Goal: Task Accomplishment & Management: Complete application form

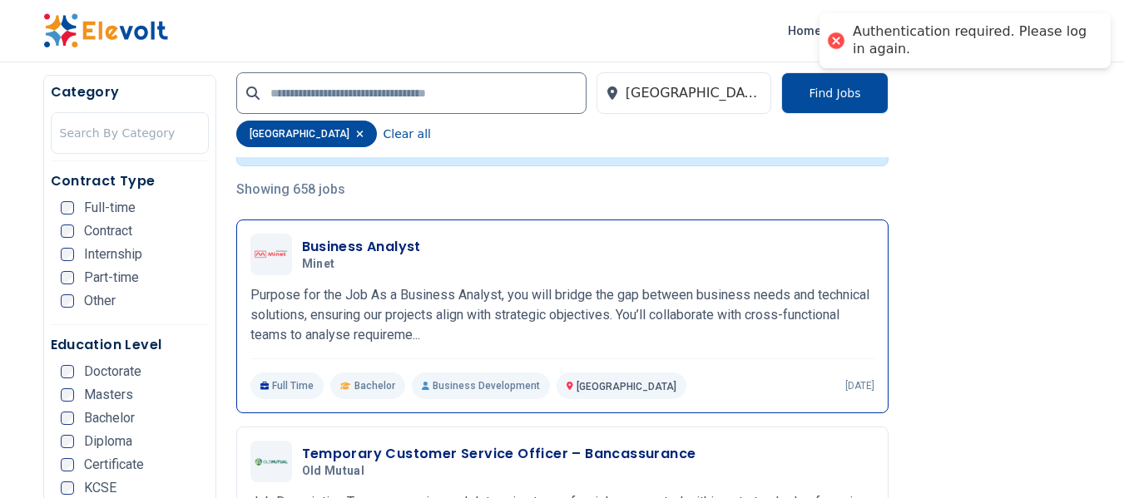
scroll to position [499, 0]
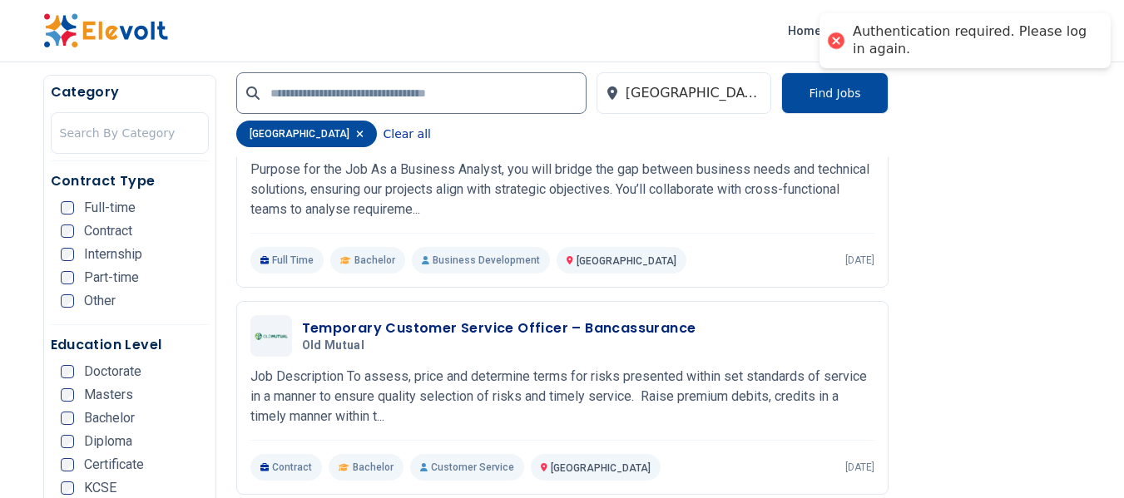
click at [383, 126] on button "Clear all" at bounding box center [406, 134] width 47 height 27
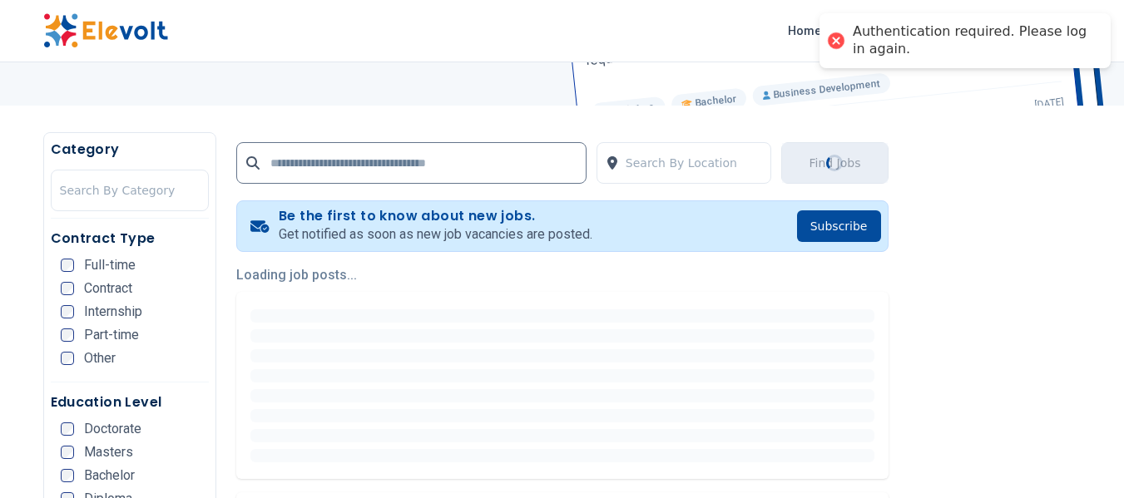
scroll to position [250, 0]
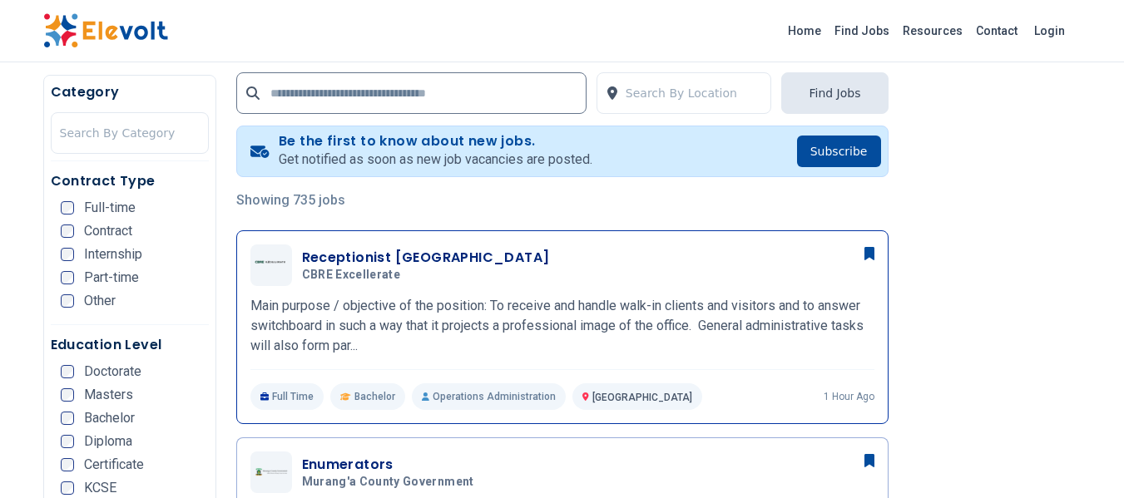
scroll to position [333, 0]
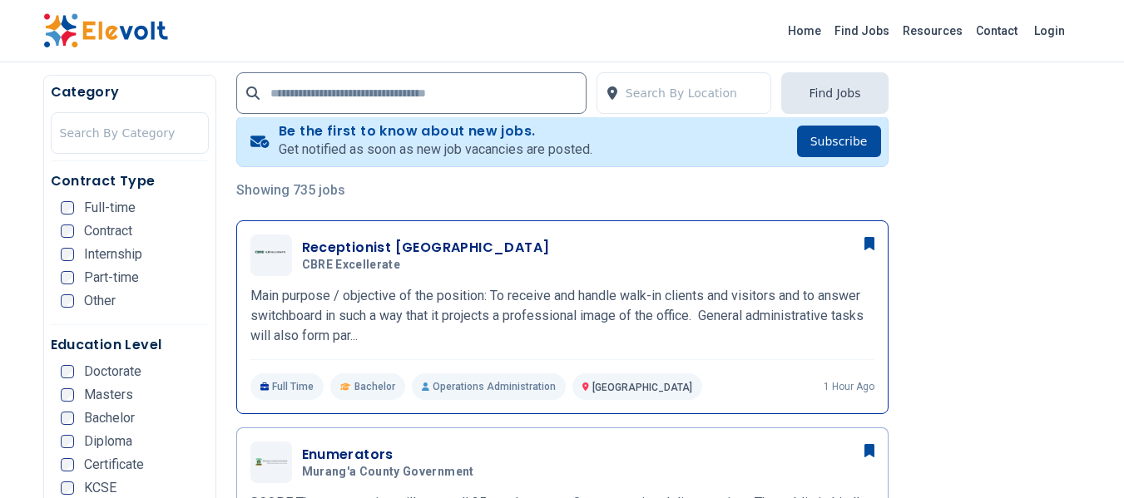
click at [429, 250] on h3 "Receptionist [GEOGRAPHIC_DATA]" at bounding box center [426, 248] width 248 height 20
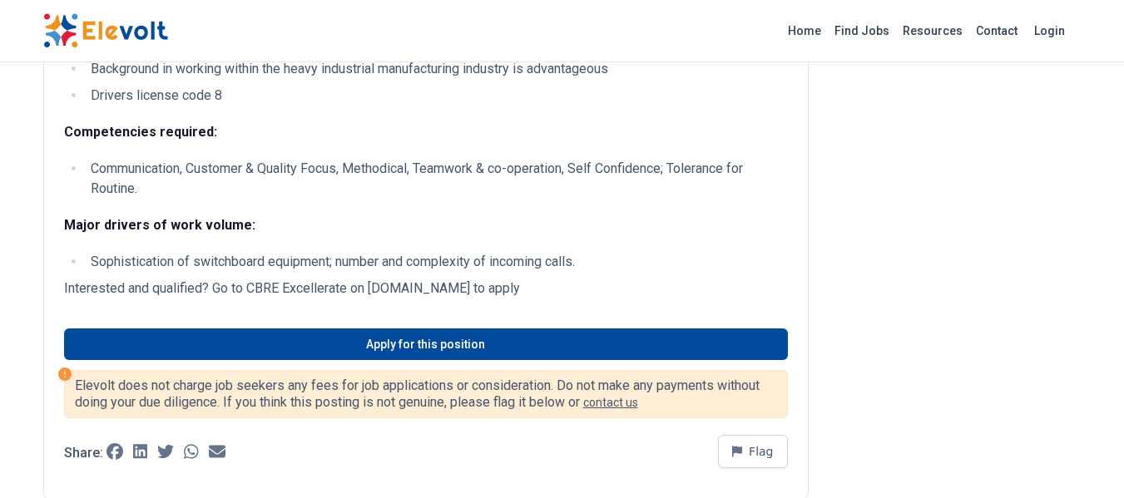
scroll to position [665, 0]
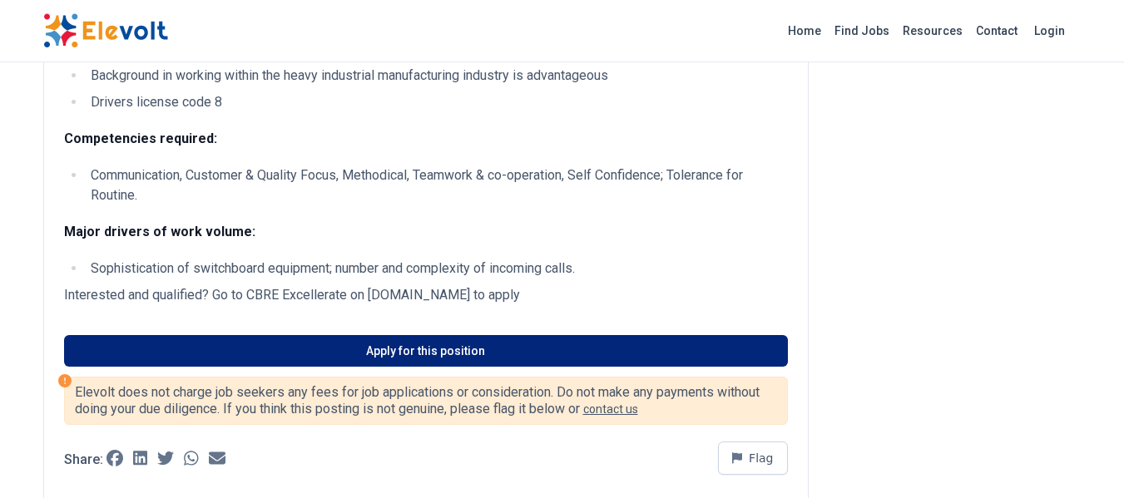
click at [403, 360] on link "Apply for this position" at bounding box center [426, 351] width 724 height 32
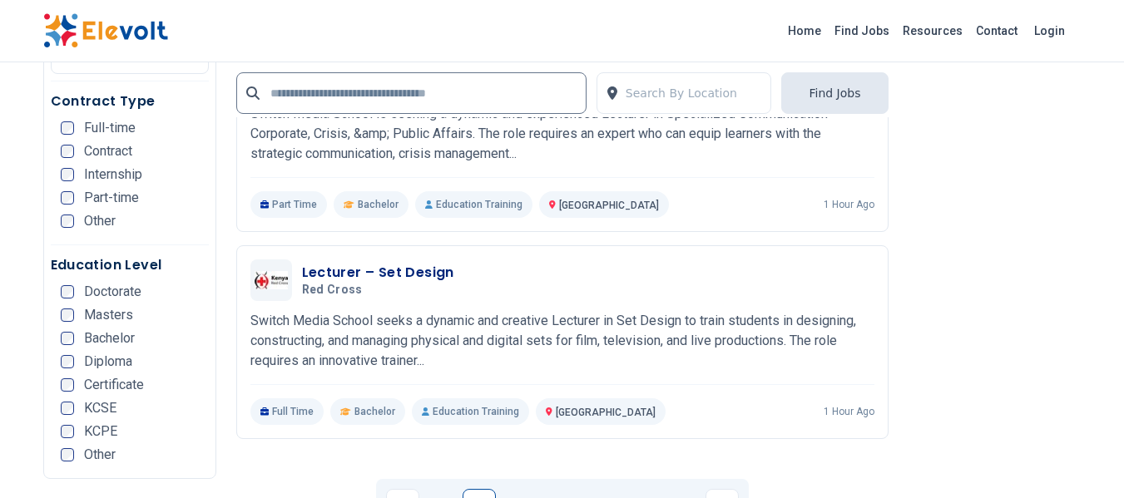
scroll to position [3910, 0]
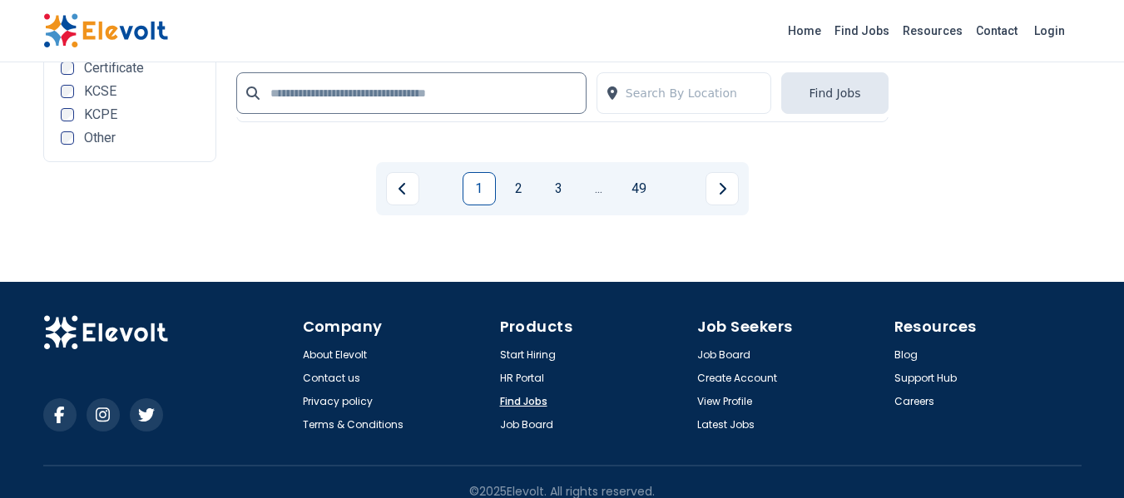
click at [525, 403] on link "Find Jobs" at bounding box center [523, 401] width 47 height 13
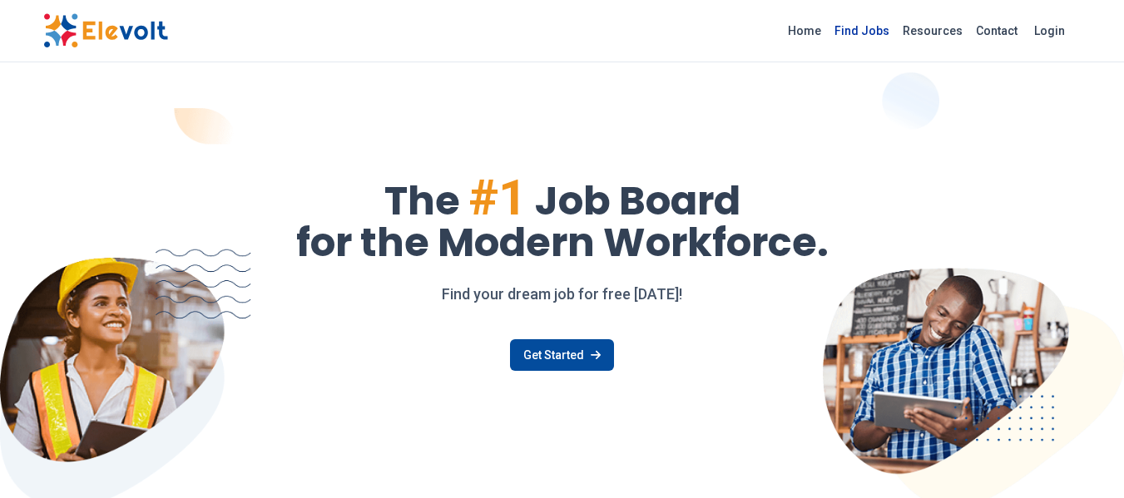
click at [877, 32] on link "Find Jobs" at bounding box center [862, 30] width 68 height 27
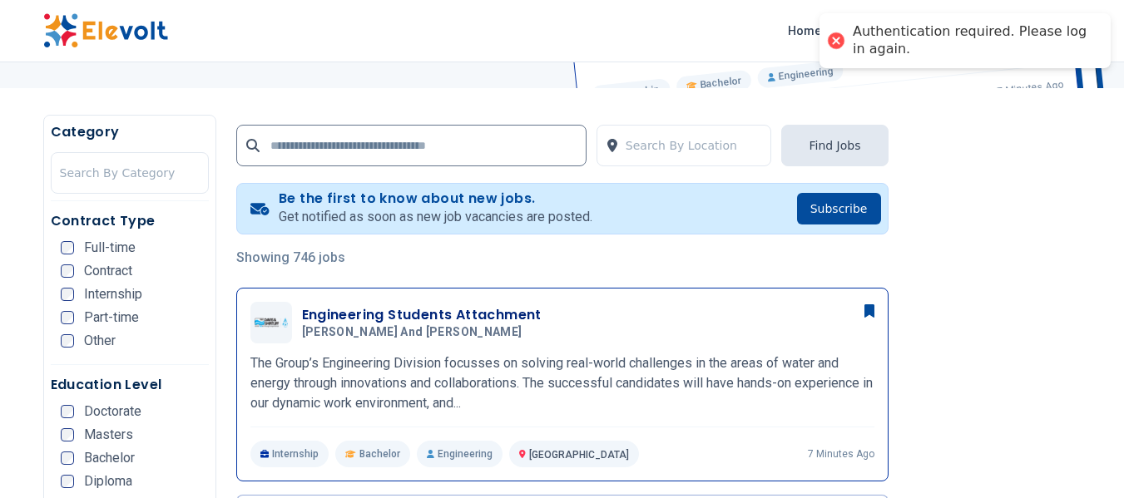
scroll to position [250, 0]
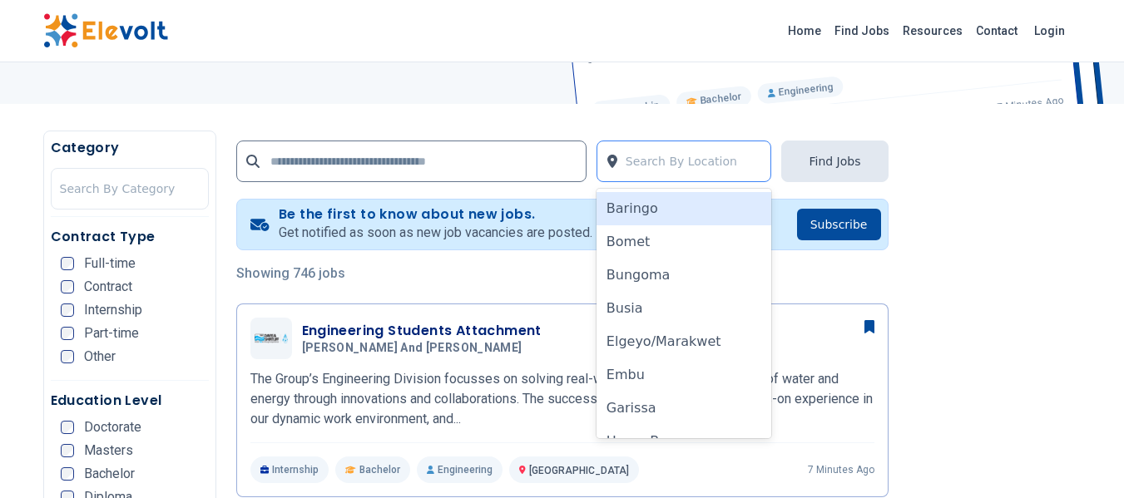
click at [639, 152] on div at bounding box center [694, 161] width 137 height 33
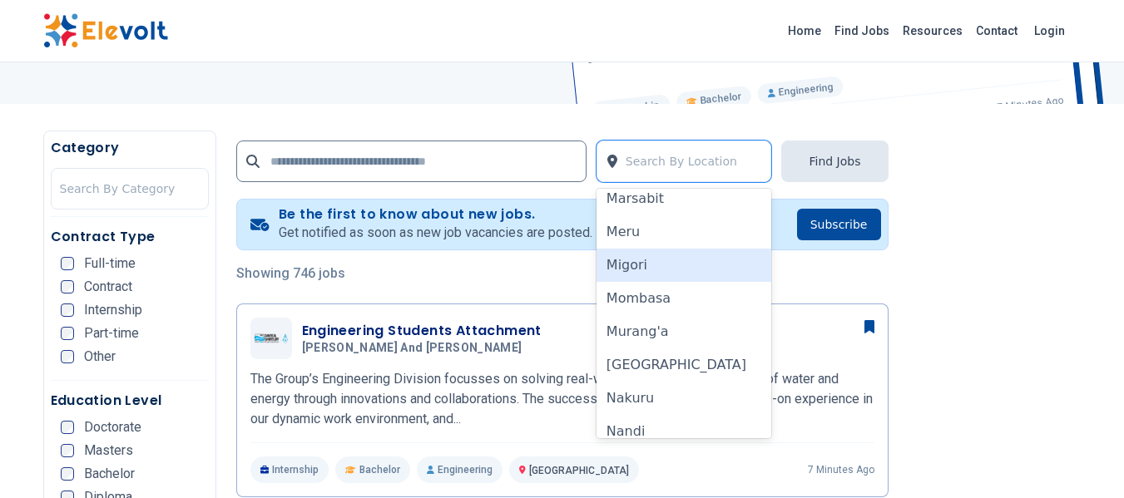
scroll to position [832, 0]
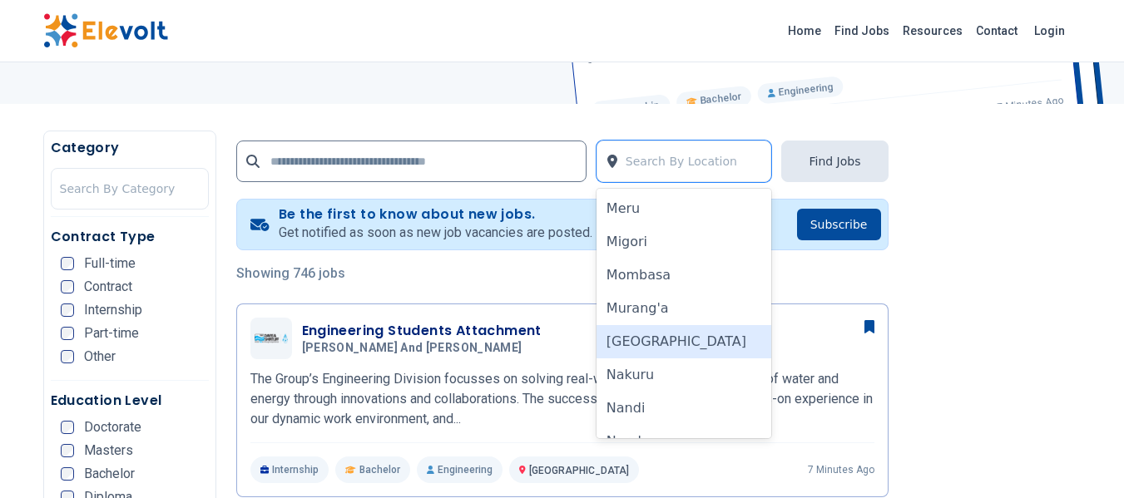
click at [650, 341] on div "[GEOGRAPHIC_DATA]" at bounding box center [684, 341] width 176 height 33
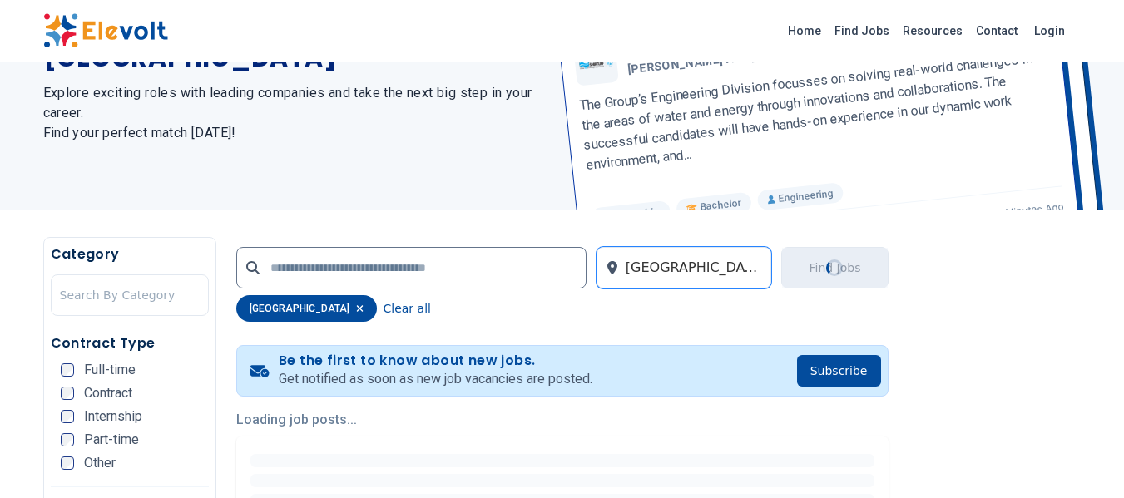
scroll to position [166, 0]
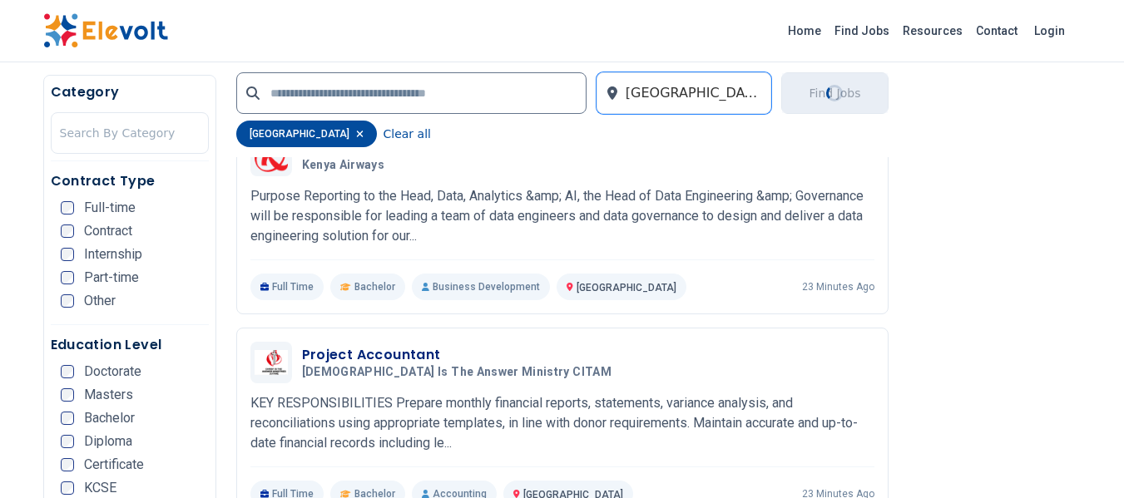
scroll to position [1580, 0]
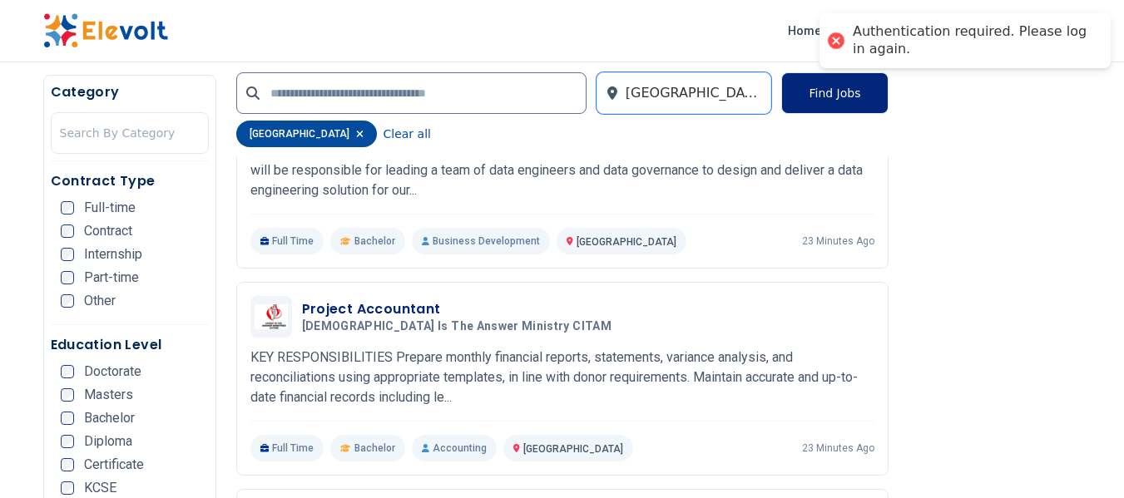
click at [863, 88] on button "Find Jobs" at bounding box center [834, 93] width 106 height 42
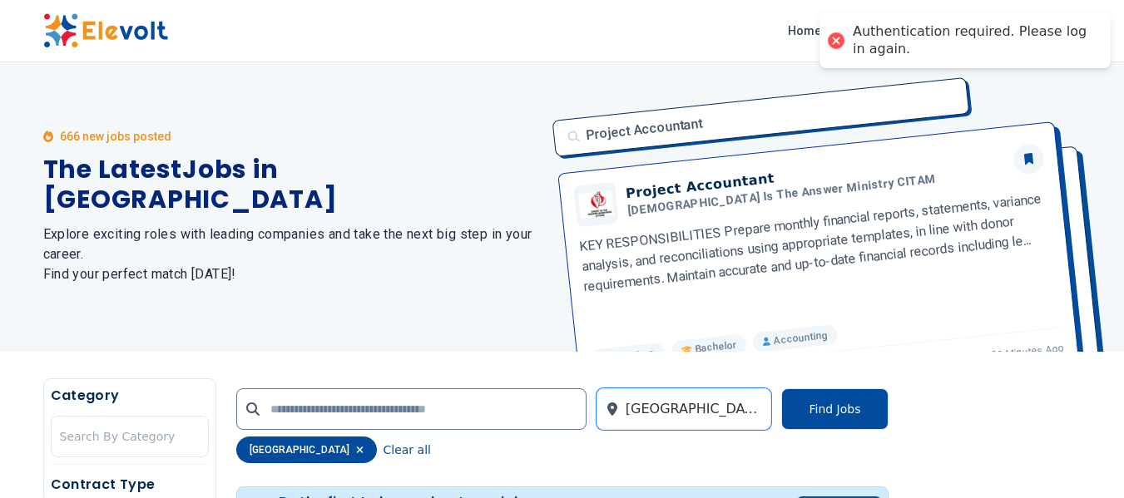
scroll to position [0, 0]
